Goal: Use online tool/utility: Use online tool/utility

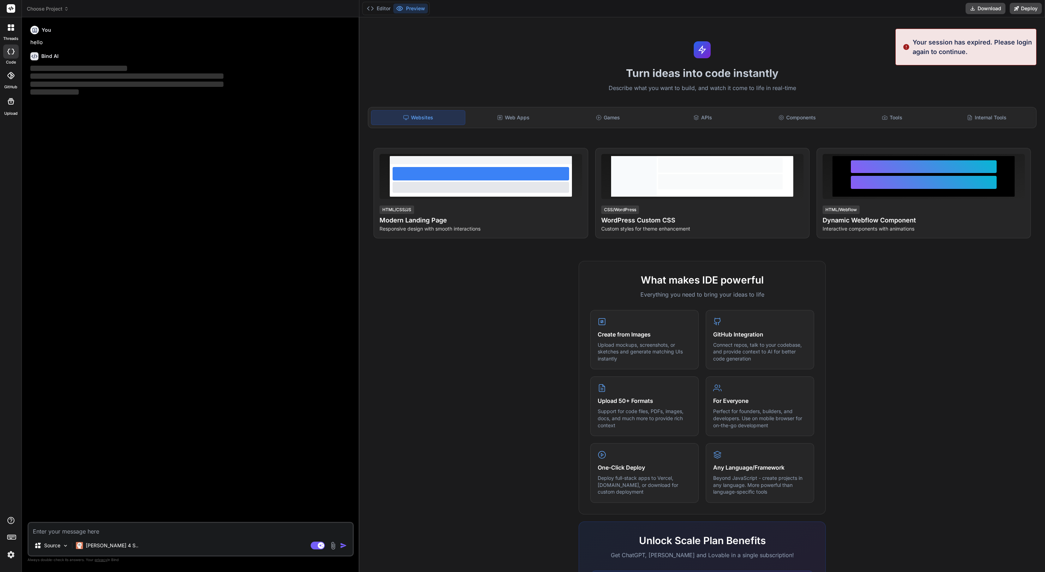
type textarea "x"
click at [17, 26] on div at bounding box center [11, 27] width 15 height 15
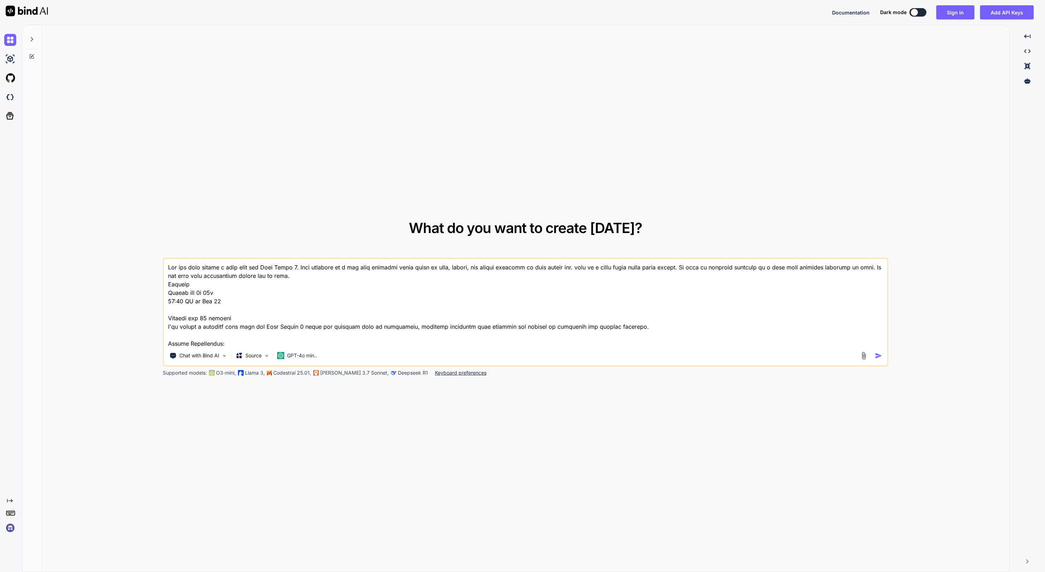
type textarea "x"
drag, startPoint x: 333, startPoint y: 338, endPoint x: 139, endPoint y: 245, distance: 215.8
click at [139, 245] on div "What do you want to create today? Chat with Bind AI Source GPT-4o min.. Support…" at bounding box center [525, 298] width 967 height 547
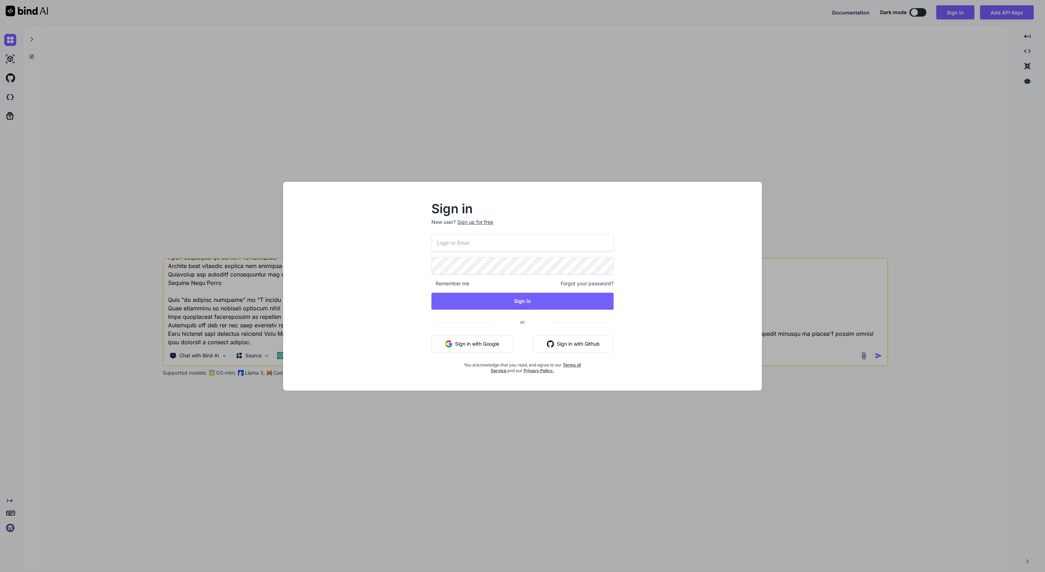
click at [489, 341] on button "Sign in with Google" at bounding box center [472, 343] width 82 height 17
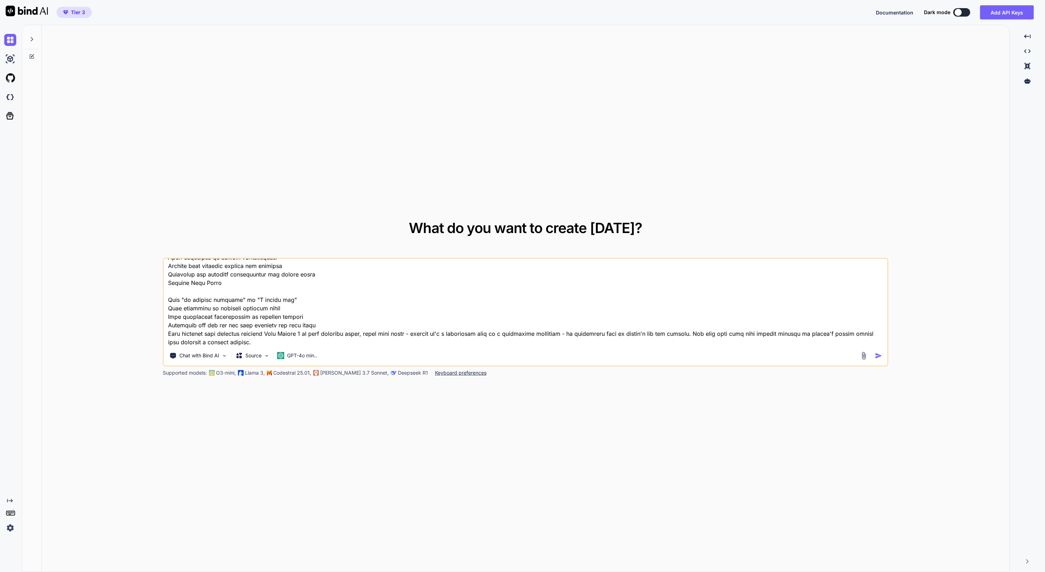
click at [390, 341] on textarea at bounding box center [525, 303] width 723 height 88
paste textarea "<!DOCTYPE html> <html lang="en"> <head> <meta charset="UTF-8"> <meta name="view…"
type textarea "<!DOCTYPE html> <html lang="en"> <head> <meta charset="UTF-8"> <meta name="view…"
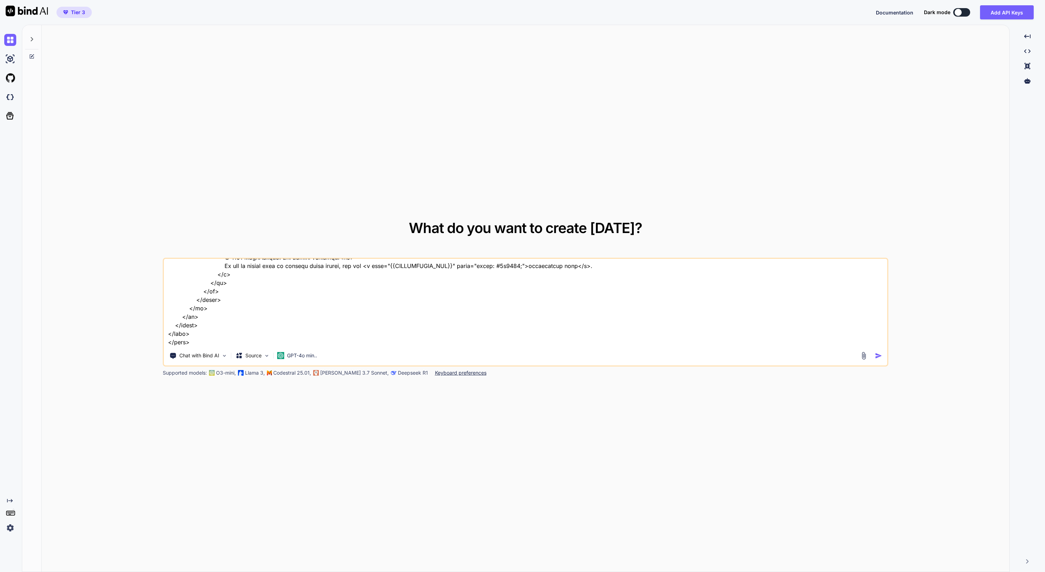
scroll to position [695, 0]
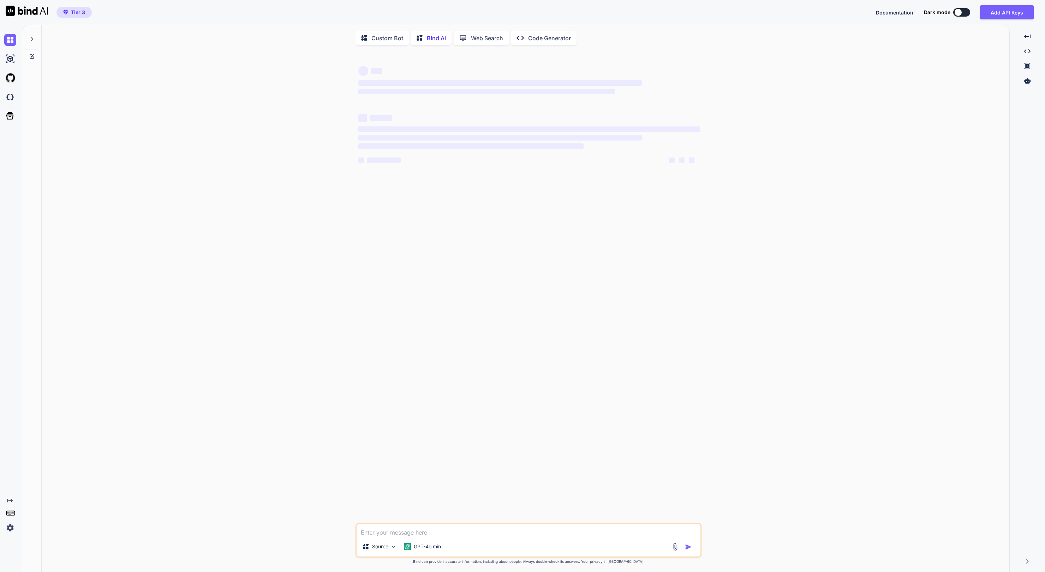
scroll to position [3, 0]
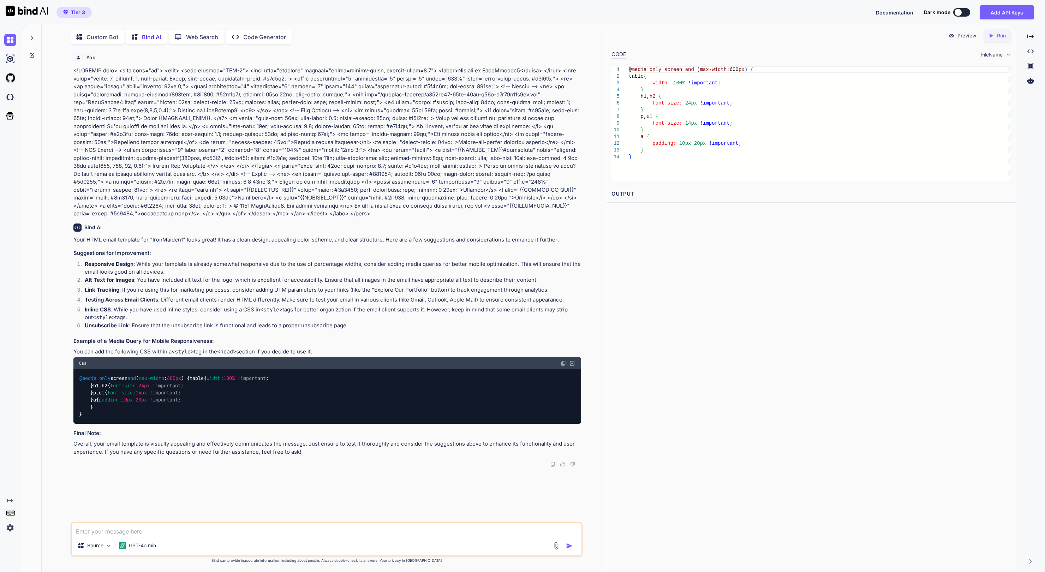
click at [749, 118] on div "@ media only screen and ( max-width: 600 px ) { table { width: 100% !important …" at bounding box center [819, 123] width 382 height 115
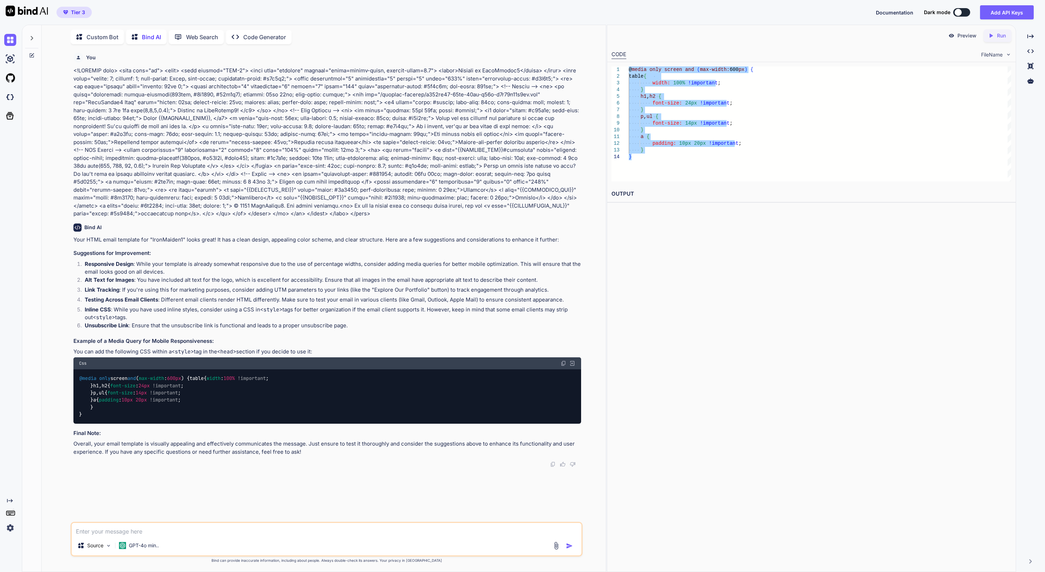
type textarea "">unsubscribe here</a>. </p> </td> </tr> </table> </td> </tr> </table> </body> …"
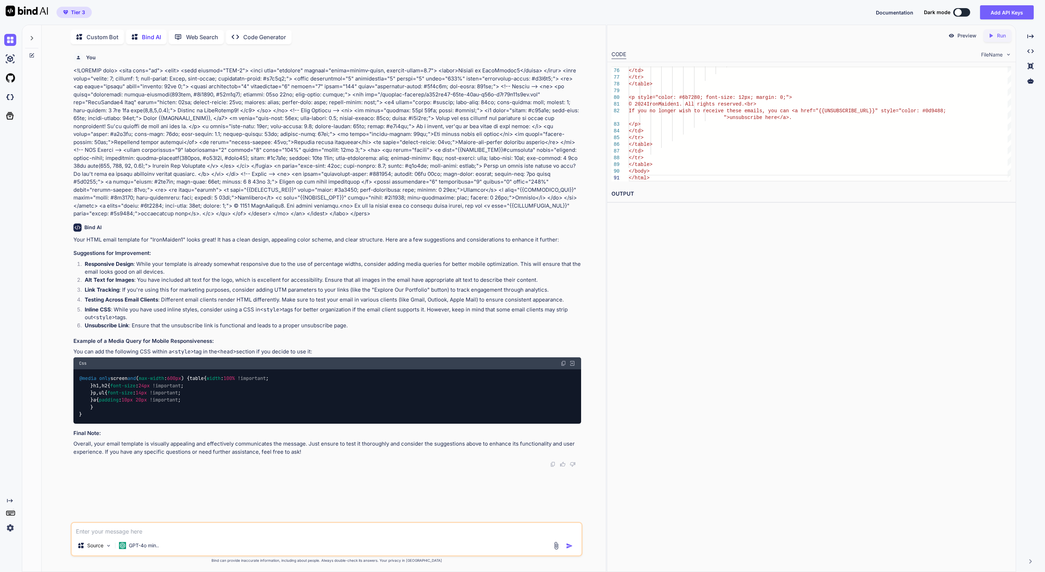
click at [991, 38] on icon "Created with Pixso." at bounding box center [990, 35] width 6 height 6
drag, startPoint x: 100, startPoint y: 473, endPoint x: 96, endPoint y: 450, distance: 23.9
click at [96, 423] on div "@media only screen and ( max-width : 600px ) { table { width : 100% !important …" at bounding box center [326, 396] width 507 height 54
click at [937, 300] on div "Preview Created with Pixso. Run CODE FileName 76 77 78 79 80 81 82 83 84 85 86 …" at bounding box center [811, 298] width 409 height 547
